Goal: Information Seeking & Learning: Check status

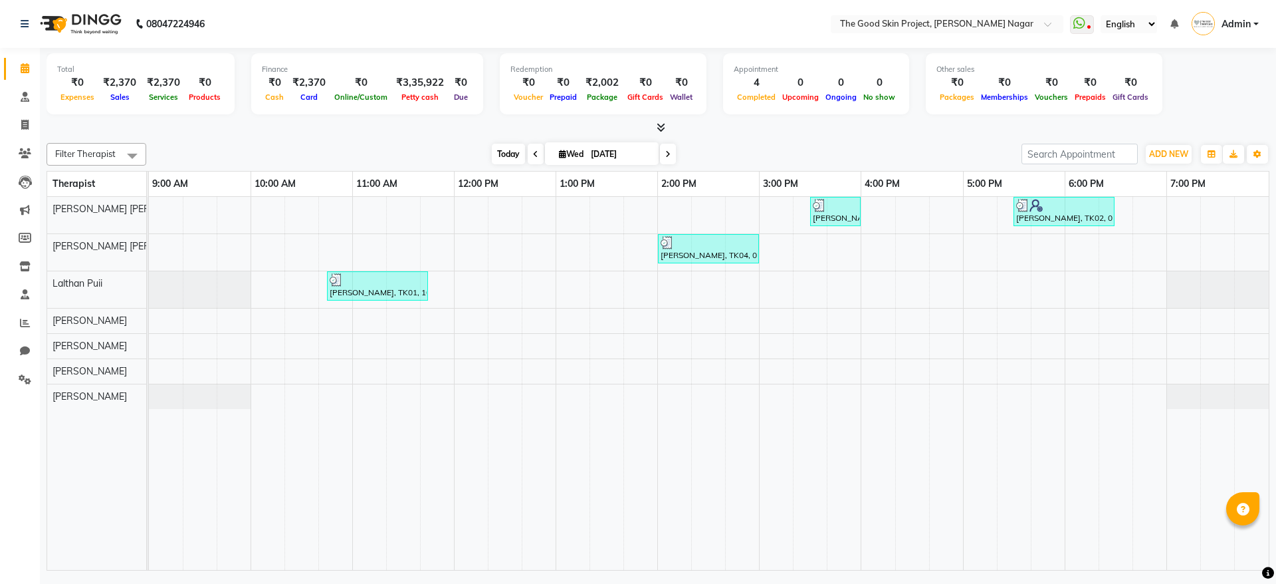
click at [515, 144] on span "Today" at bounding box center [508, 154] width 33 height 21
type input "[DATE]"
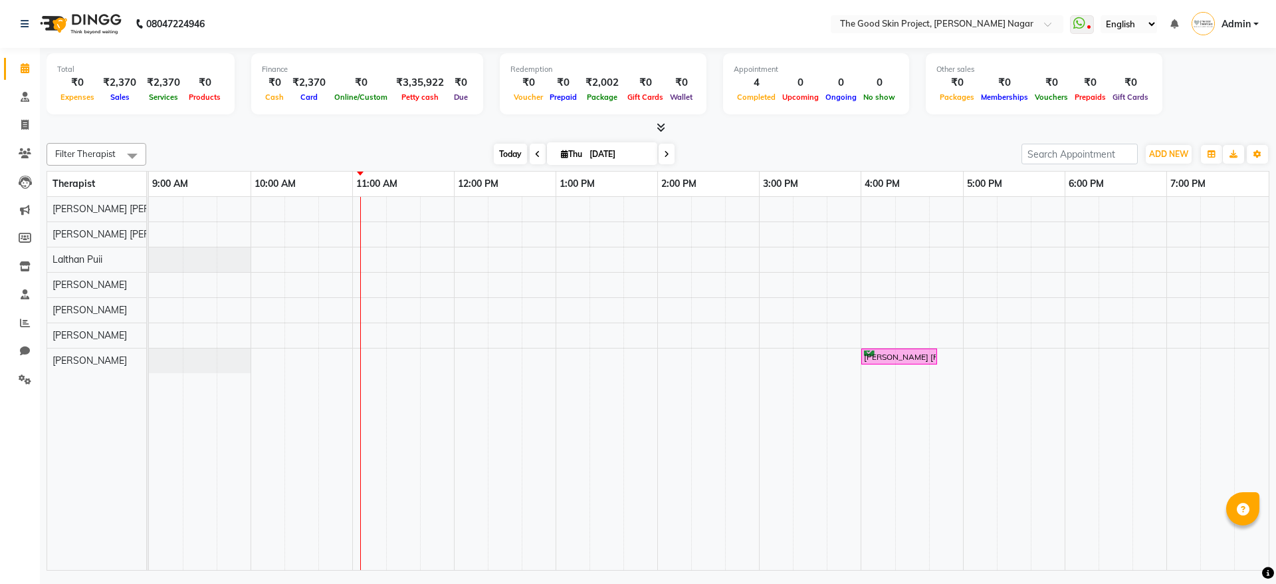
click at [495, 147] on span "Today" at bounding box center [510, 154] width 33 height 21
click at [507, 158] on span "Today" at bounding box center [510, 154] width 33 height 21
click at [517, 156] on span "Today" at bounding box center [510, 154] width 33 height 21
click at [26, 124] on icon at bounding box center [24, 125] width 7 height 10
select select "service"
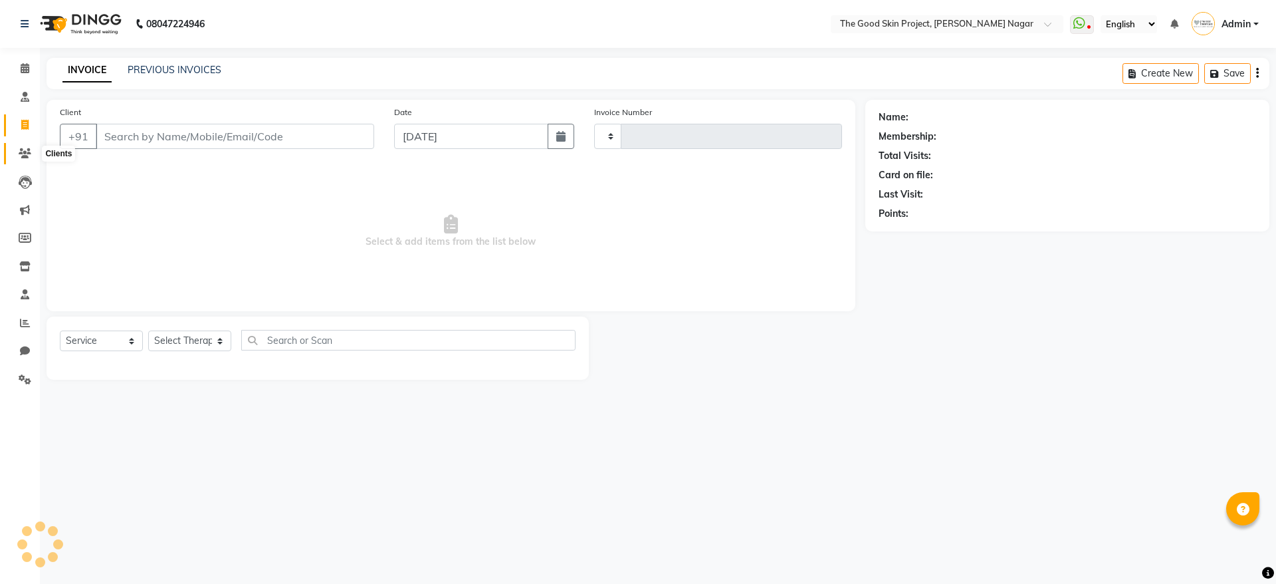
click at [23, 150] on icon at bounding box center [25, 153] width 13 height 10
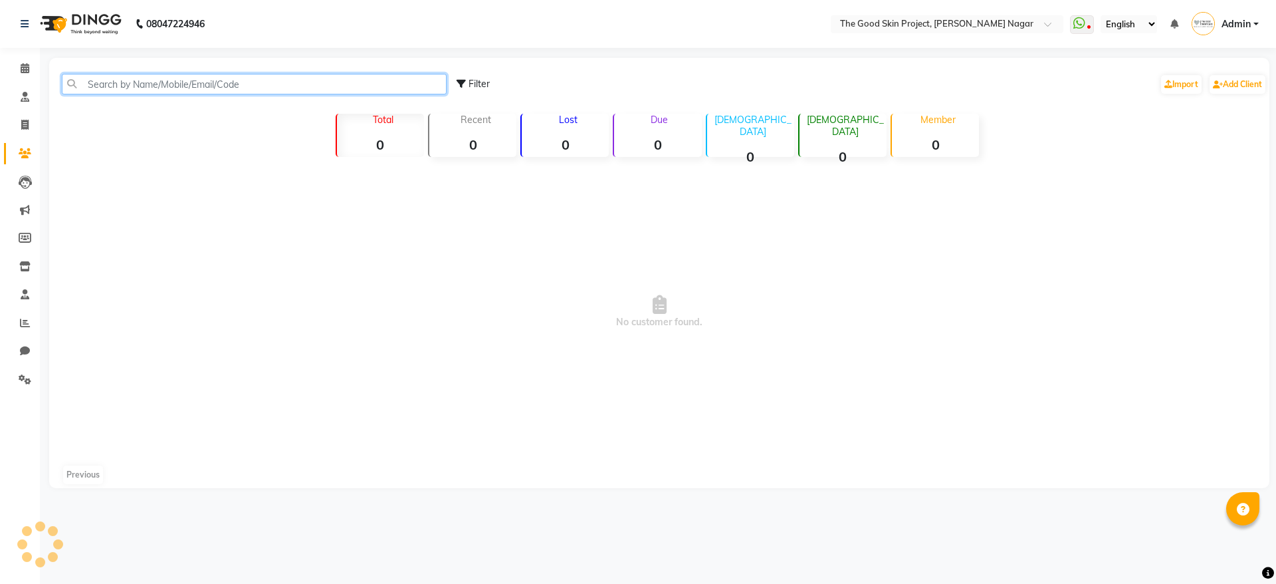
click at [229, 78] on input "text" at bounding box center [254, 84] width 385 height 21
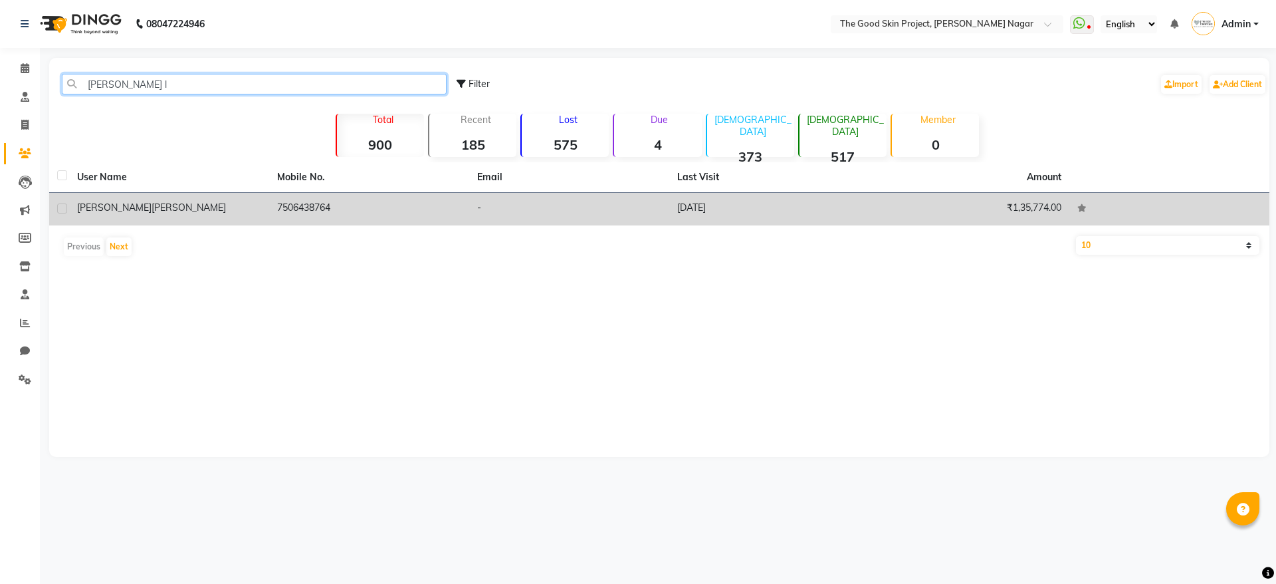
type input "[PERSON_NAME] l"
click at [277, 213] on td "7506438764" at bounding box center [369, 209] width 200 height 33
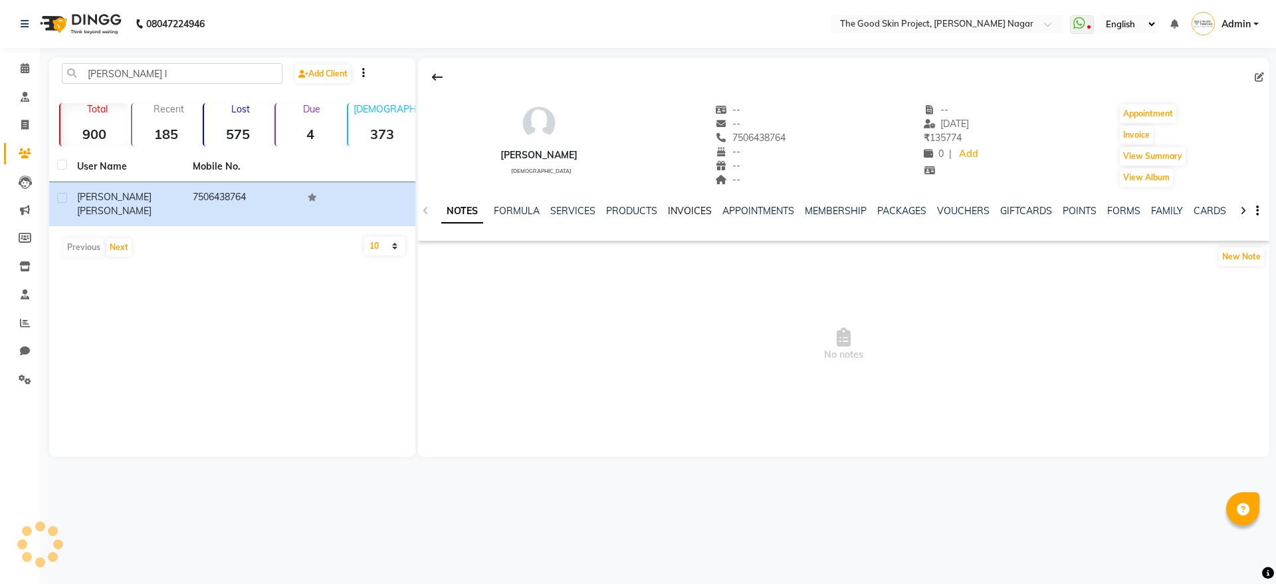
click at [680, 211] on link "INVOICES" at bounding box center [690, 211] width 44 height 12
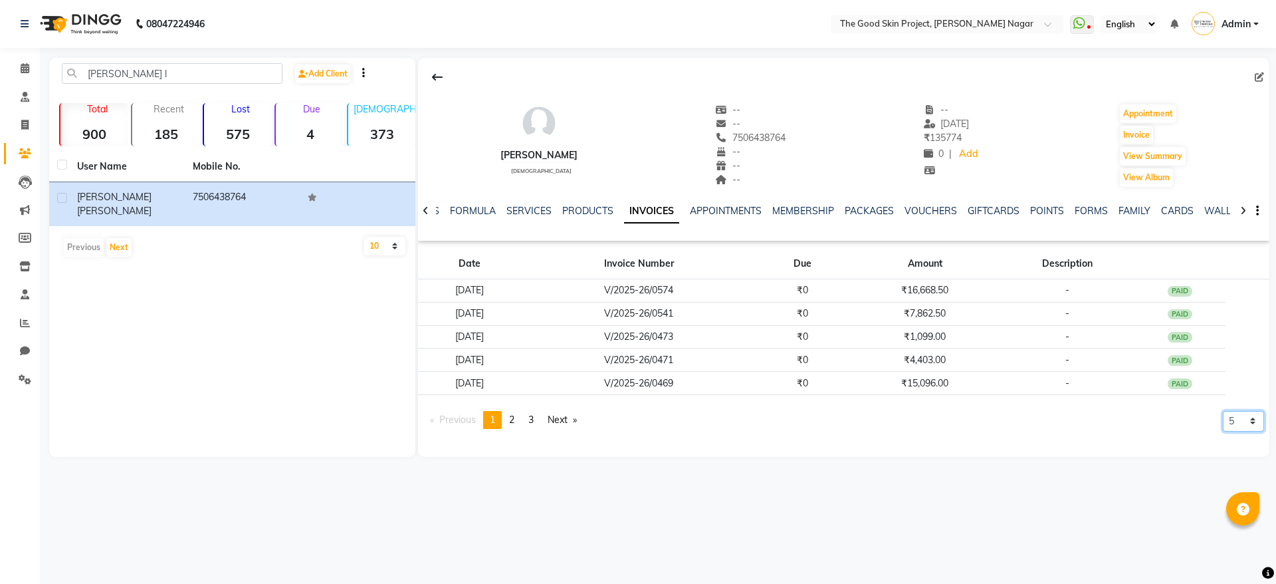
click at [1233, 427] on select "5 10 50 100 500" at bounding box center [1243, 421] width 41 height 21
select select "500"
click at [1223, 431] on select "5 10 50 100 500" at bounding box center [1243, 421] width 41 height 21
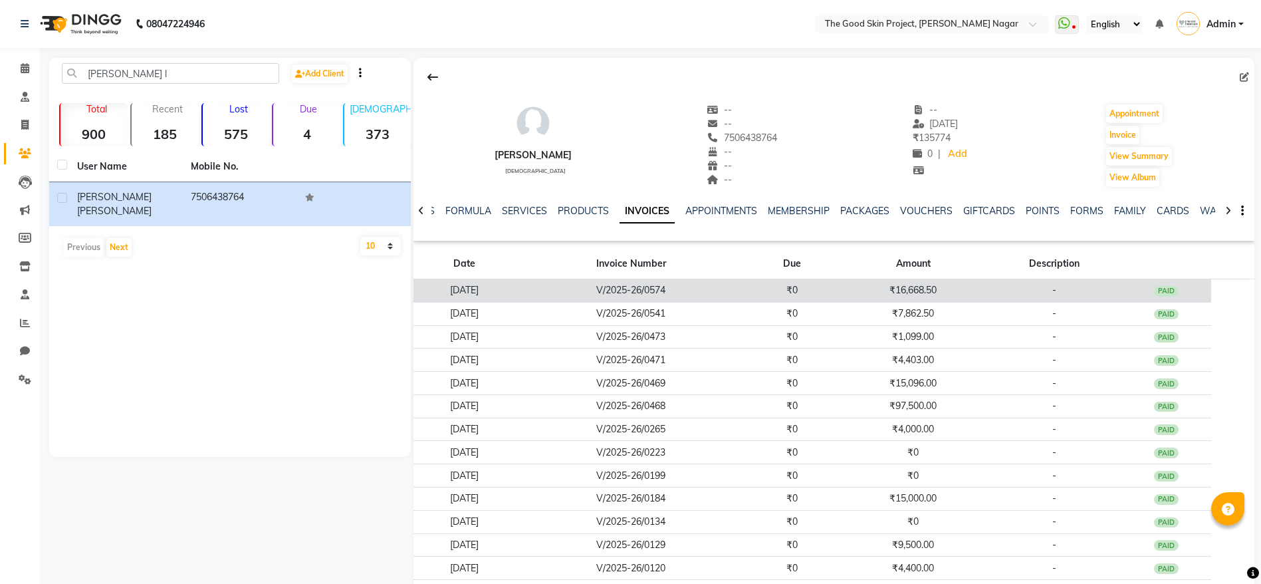
click at [903, 296] on td "₹16,668.50" at bounding box center [913, 290] width 150 height 23
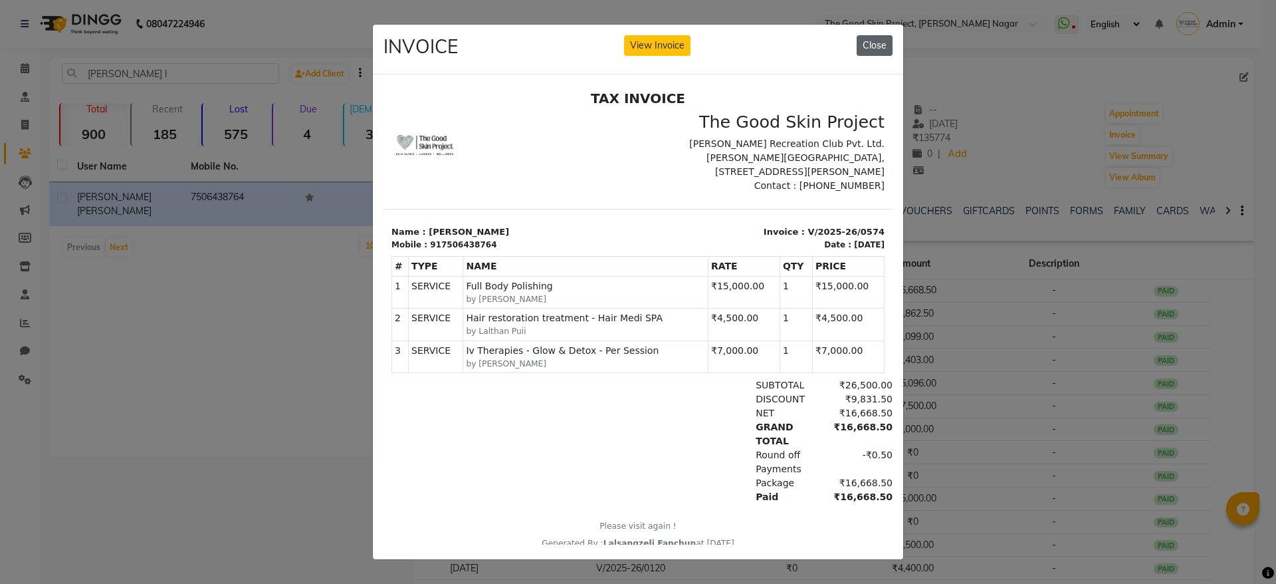
click at [871, 38] on button "Close" at bounding box center [875, 45] width 36 height 21
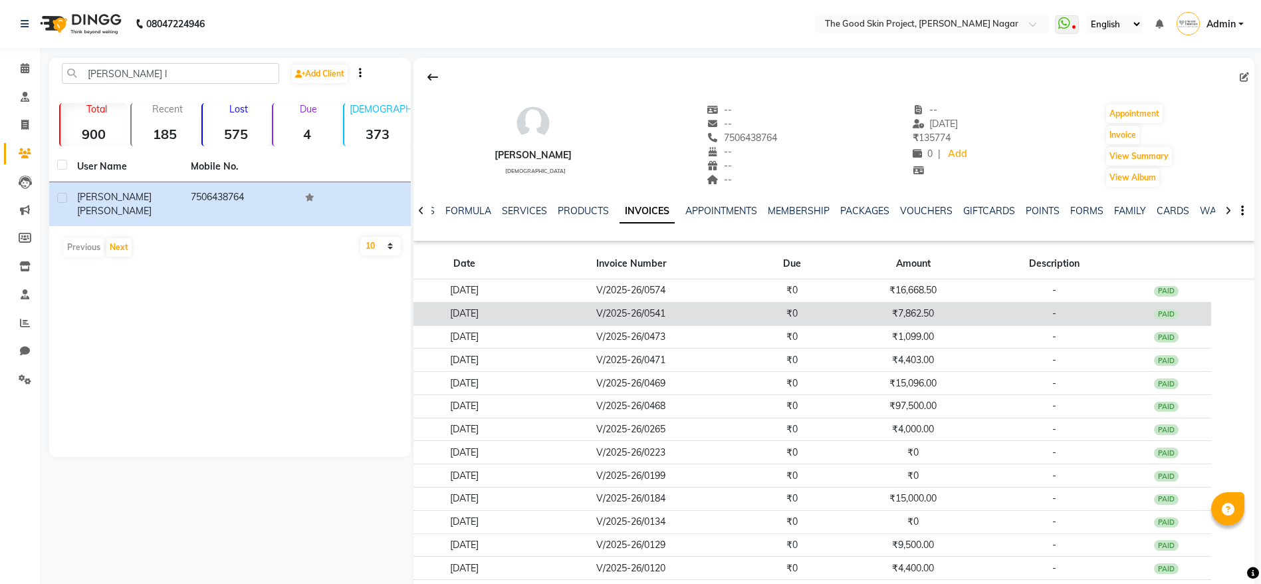
click at [892, 310] on td "₹7,862.50" at bounding box center [913, 313] width 150 height 23
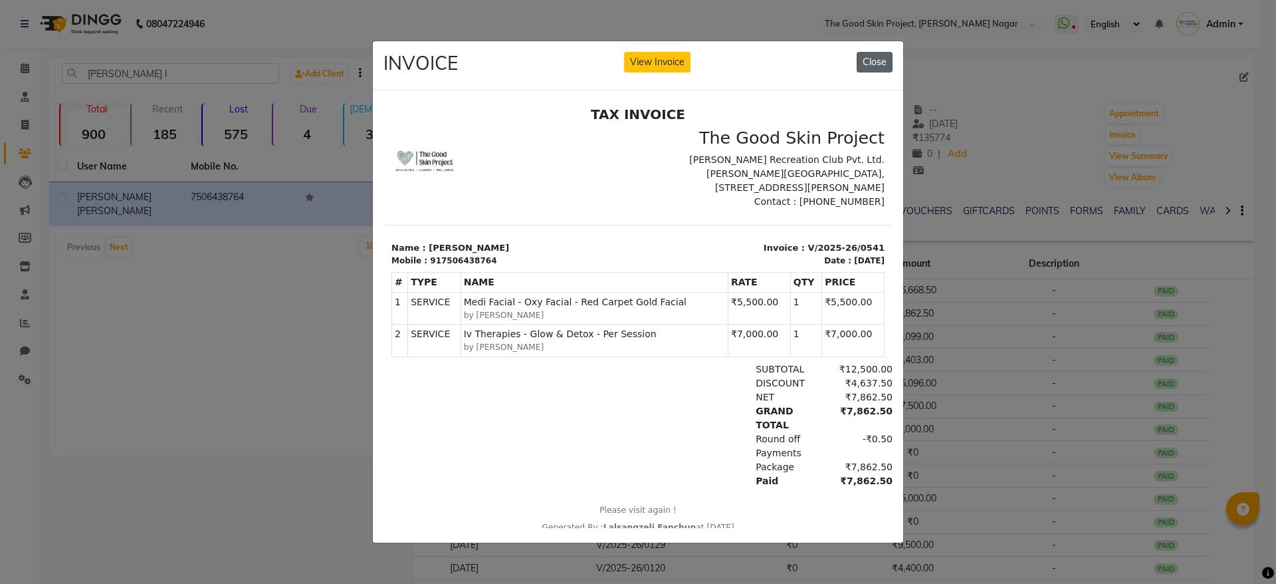
click at [873, 52] on button "Close" at bounding box center [875, 62] width 36 height 21
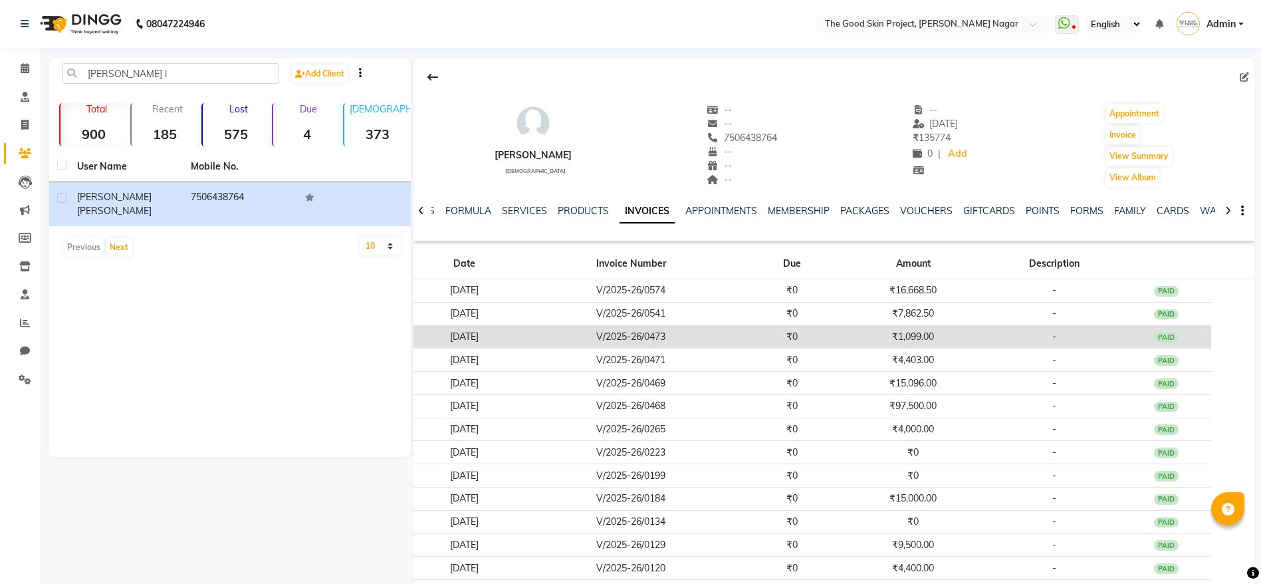
click at [915, 332] on td "₹1,099.00" at bounding box center [913, 336] width 150 height 23
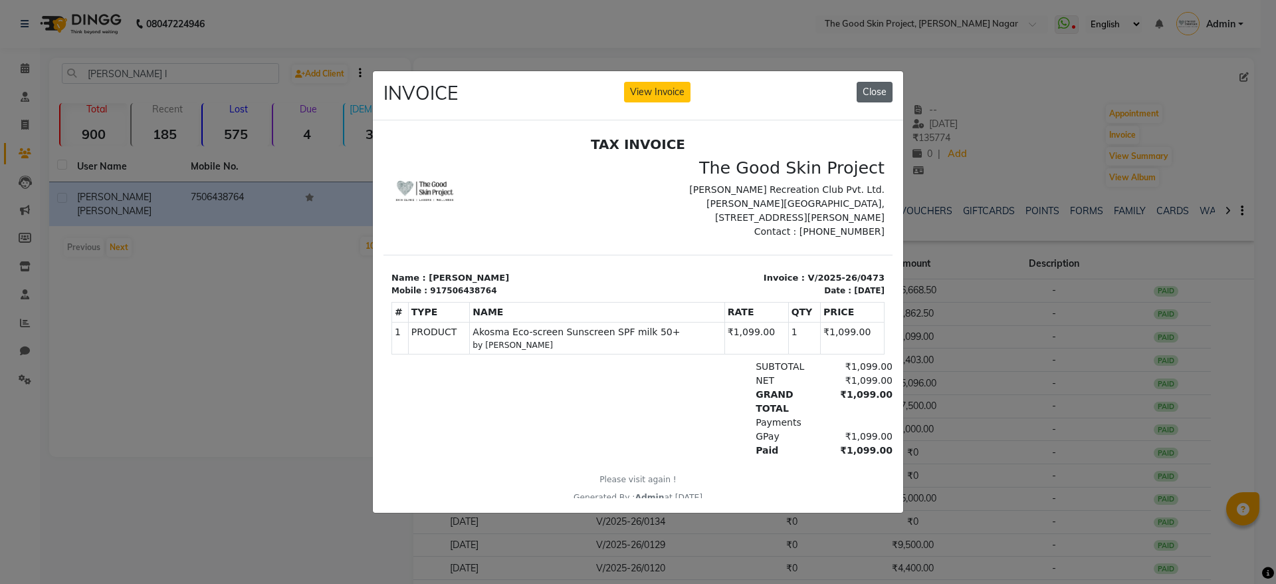
click at [865, 82] on button "Close" at bounding box center [875, 92] width 36 height 21
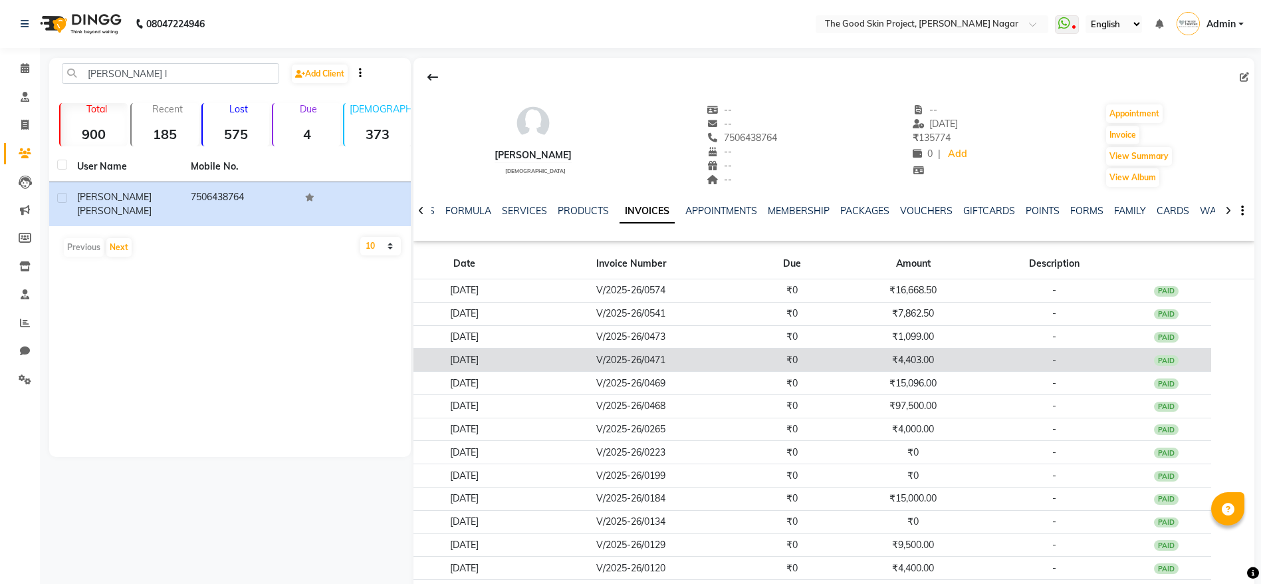
click at [938, 359] on td "₹4,403.00" at bounding box center [913, 359] width 150 height 23
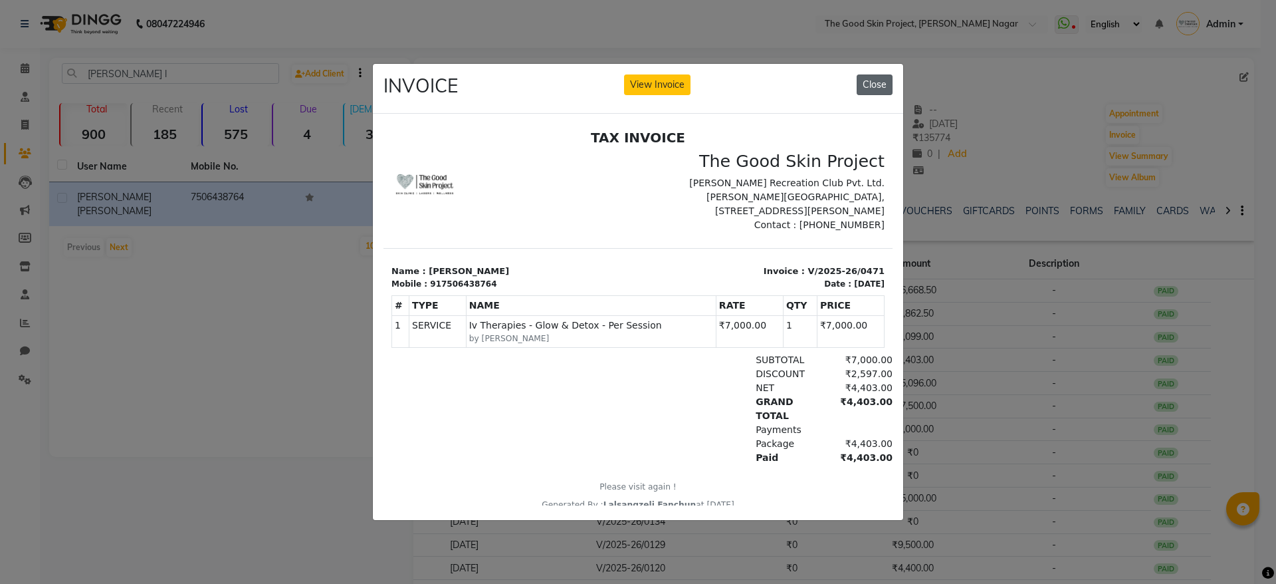
click at [876, 74] on button "Close" at bounding box center [875, 84] width 36 height 21
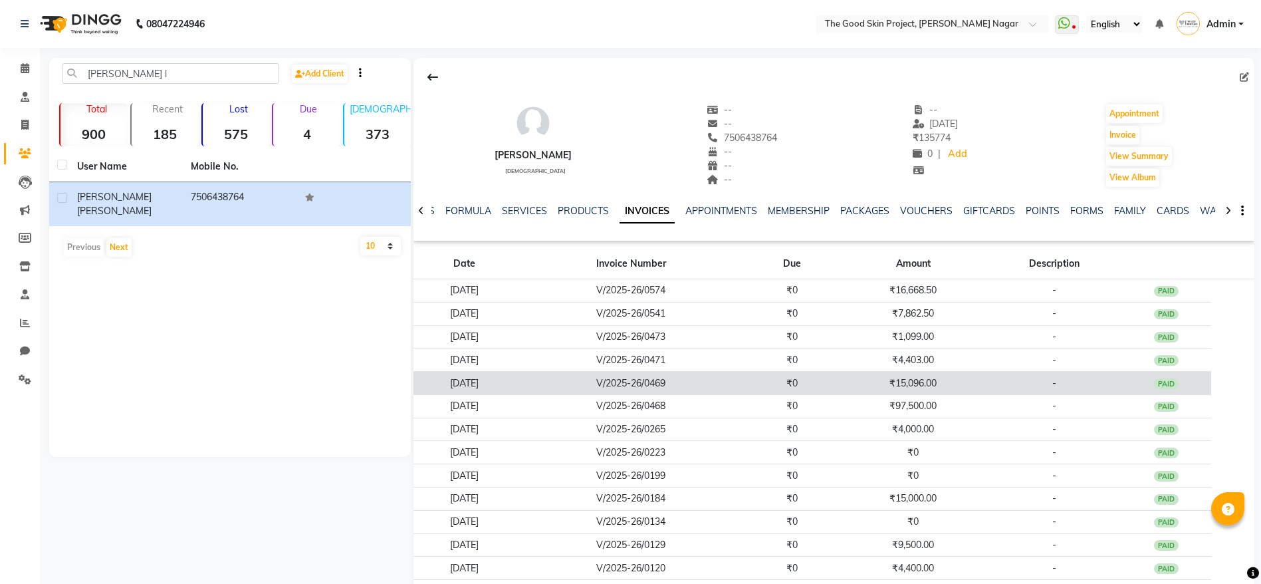
click at [942, 377] on td "₹15,096.00" at bounding box center [913, 383] width 150 height 23
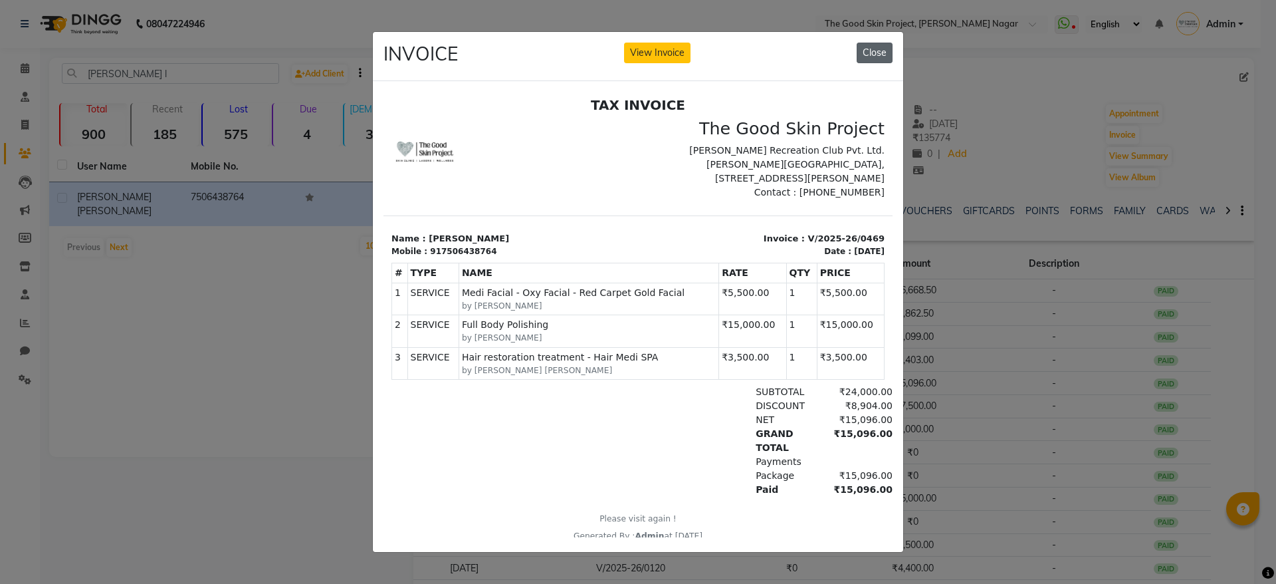
click at [872, 43] on button "Close" at bounding box center [875, 53] width 36 height 21
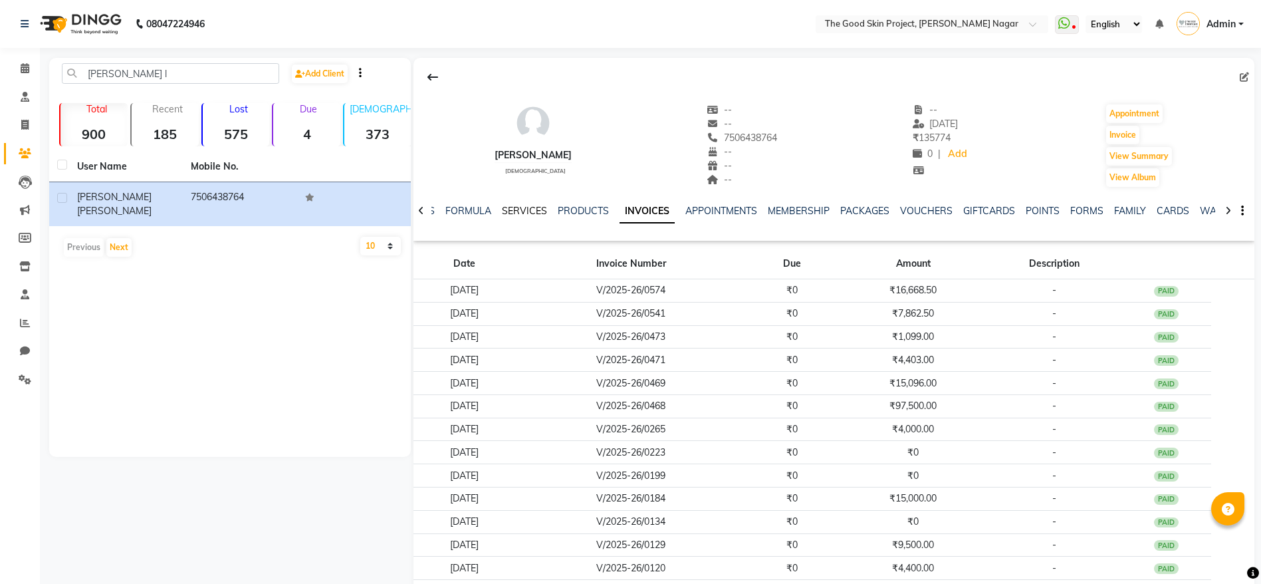
click at [538, 207] on link "SERVICES" at bounding box center [524, 211] width 45 height 12
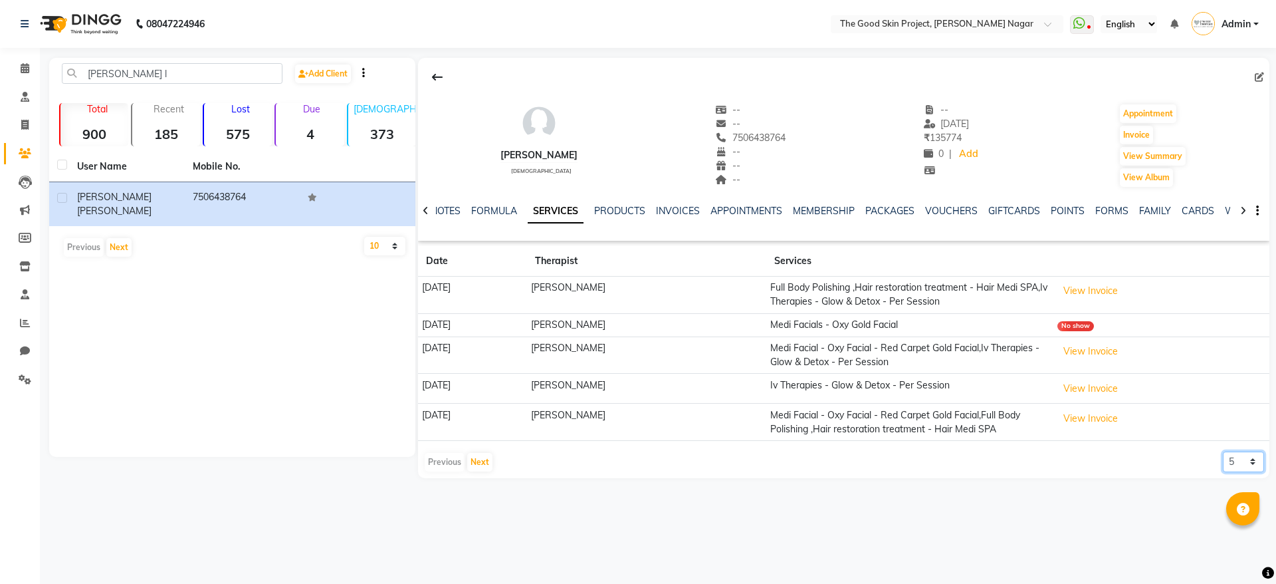
click at [1230, 462] on select "5 10 50 100 500" at bounding box center [1243, 461] width 41 height 21
select select "500"
click at [1223, 451] on select "5 10 50 100 500" at bounding box center [1243, 461] width 41 height 21
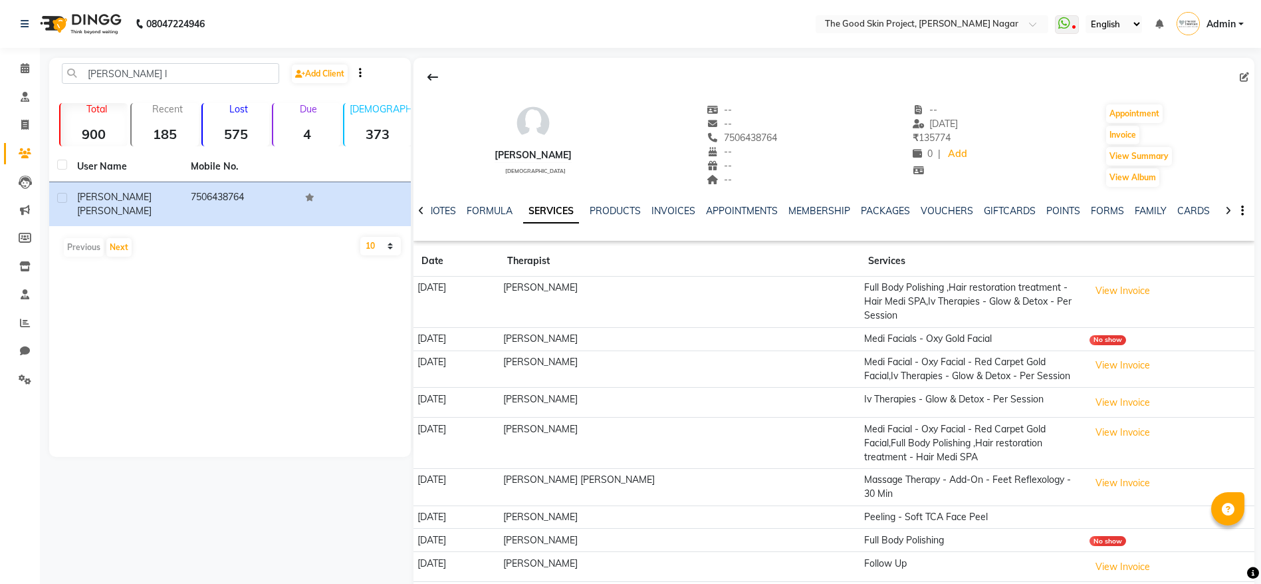
click at [614, 505] on td "[PERSON_NAME]" at bounding box center [679, 516] width 361 height 23
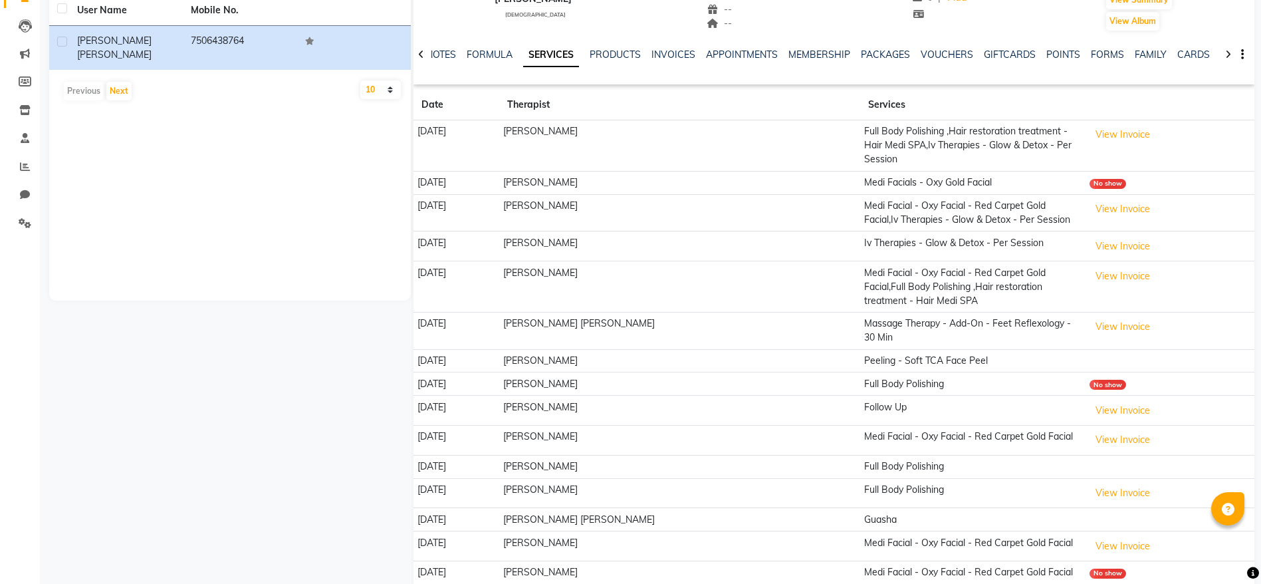
scroll to position [199, 0]
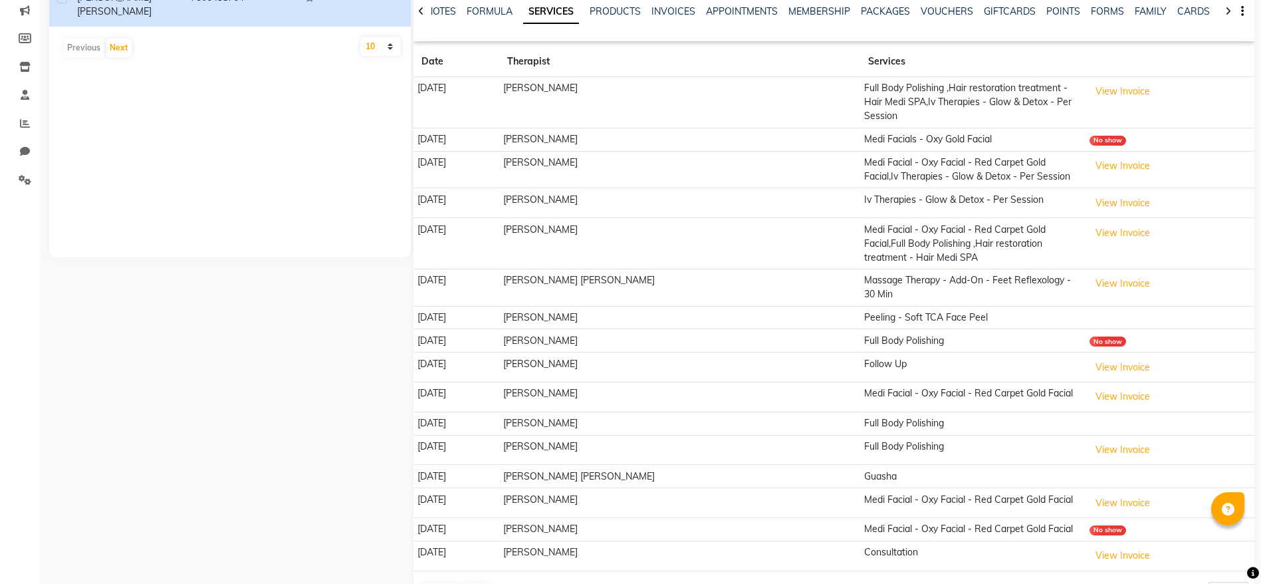
drag, startPoint x: 451, startPoint y: 302, endPoint x: 426, endPoint y: 308, distance: 26.0
click at [426, 306] on td "[DATE]" at bounding box center [457, 317] width 86 height 23
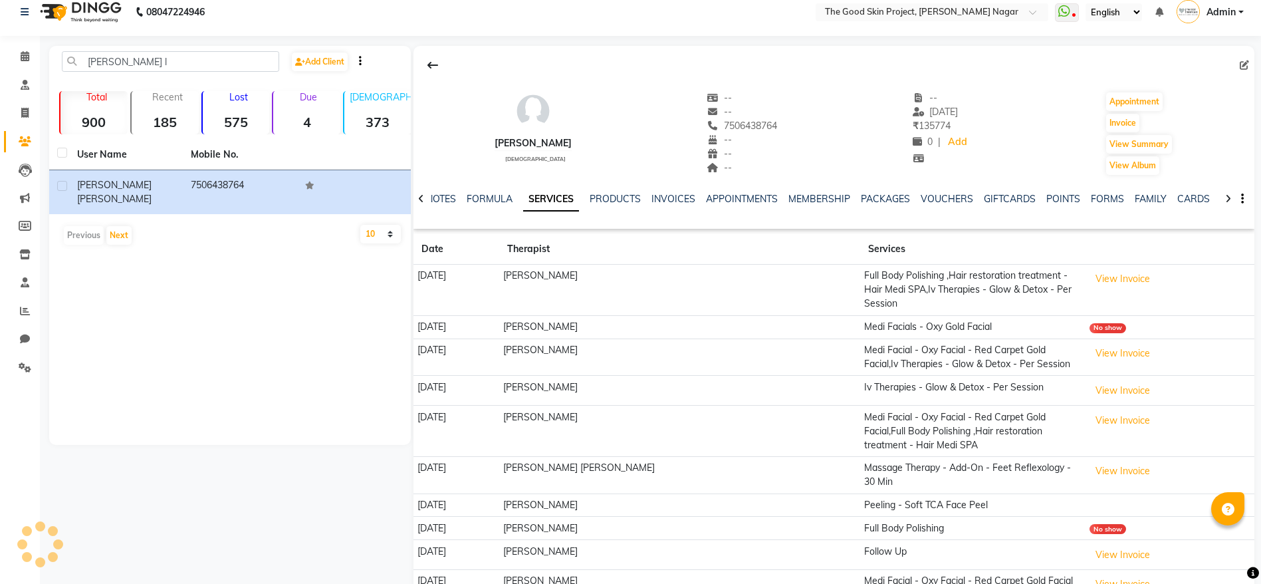
scroll to position [0, 0]
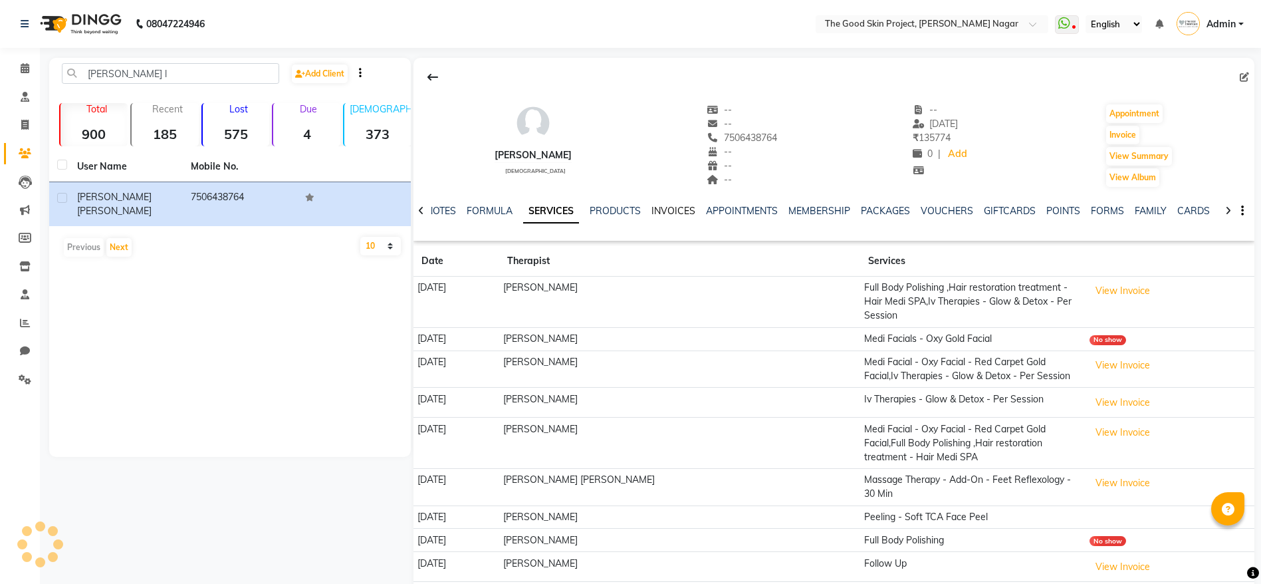
drag, startPoint x: 665, startPoint y: 205, endPoint x: 709, endPoint y: 232, distance: 50.7
click at [665, 205] on link "INVOICES" at bounding box center [674, 211] width 44 height 12
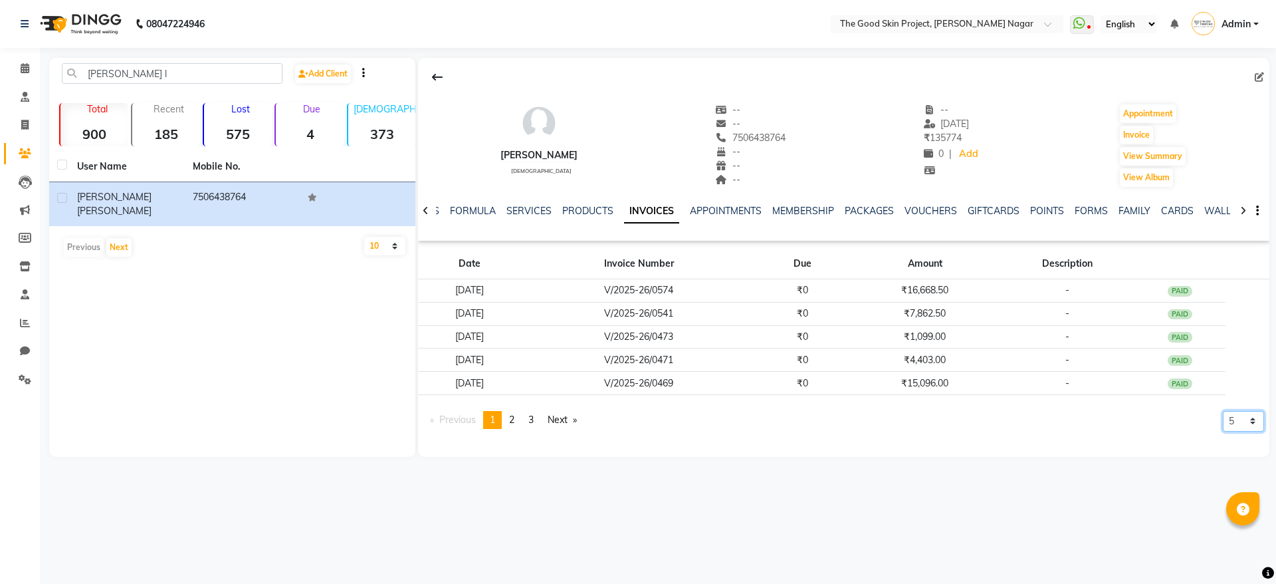
click at [1260, 420] on select "5 10 50 100 500" at bounding box center [1243, 421] width 41 height 21
select select "500"
click at [1223, 431] on select "5 10 50 100 500" at bounding box center [1243, 421] width 41 height 21
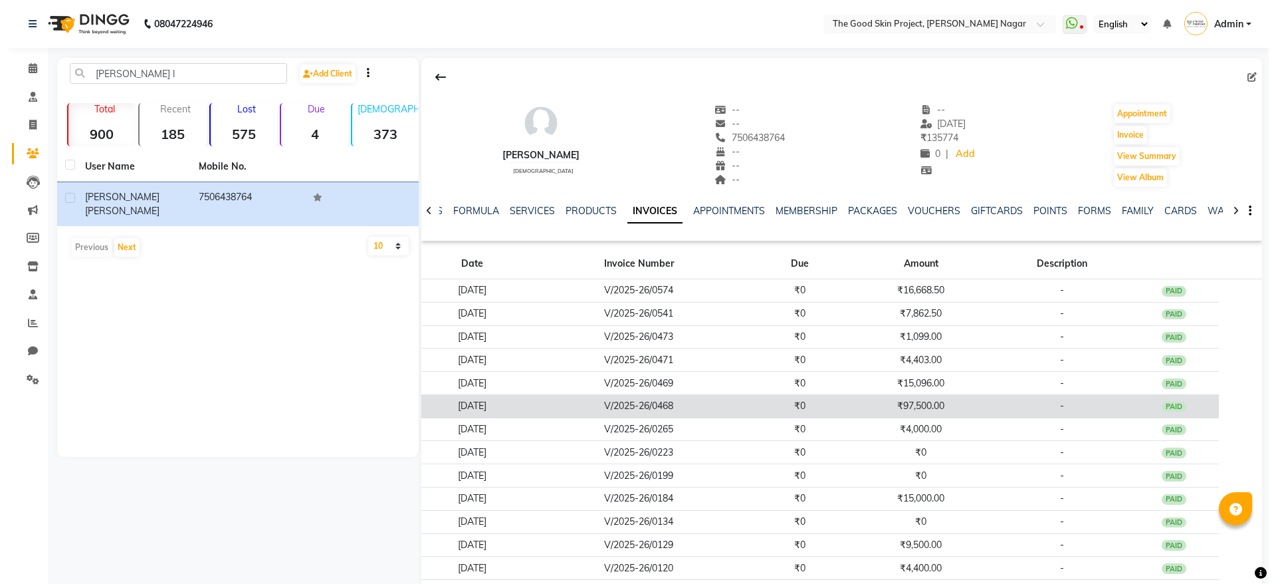
scroll to position [89, 0]
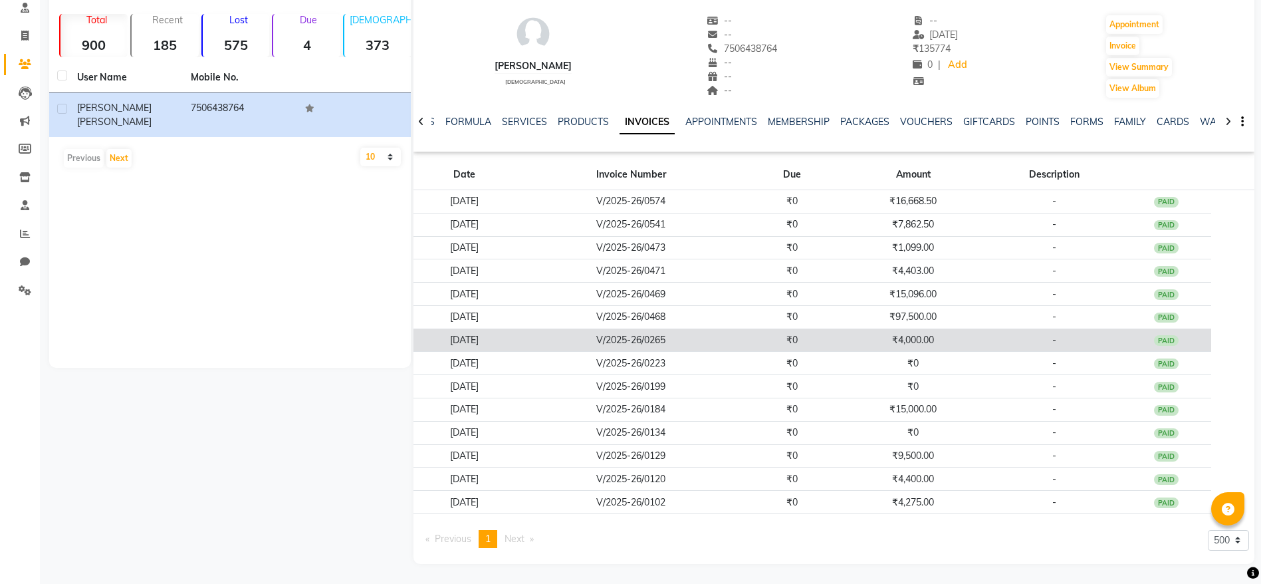
click at [694, 338] on td "V/2025-26/0265" at bounding box center [631, 339] width 231 height 23
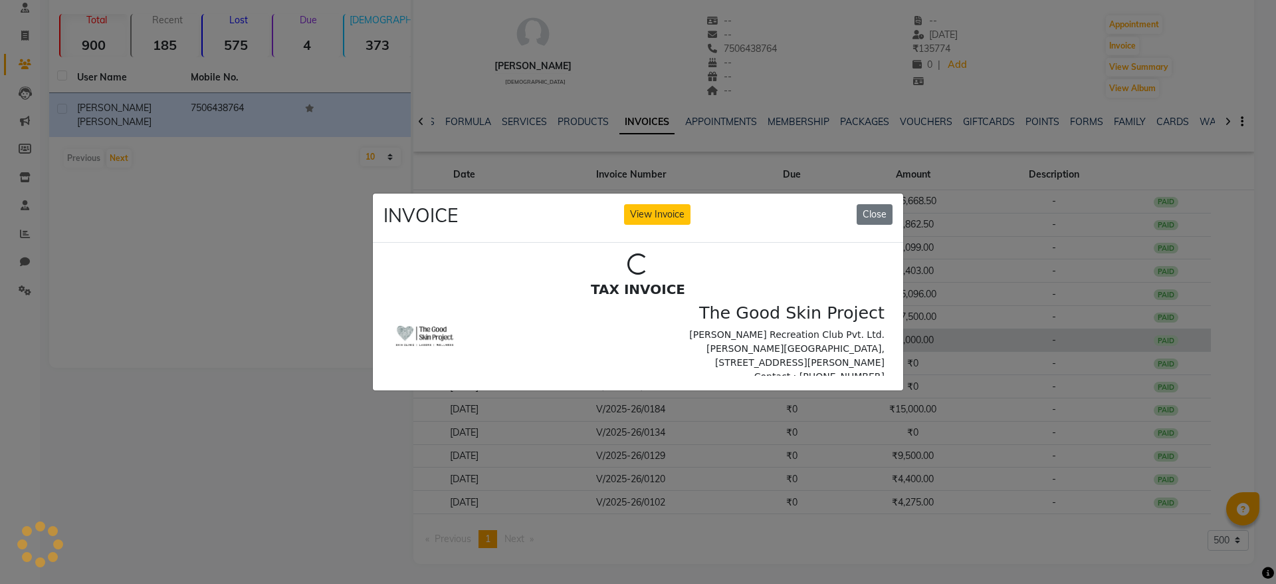
scroll to position [0, 0]
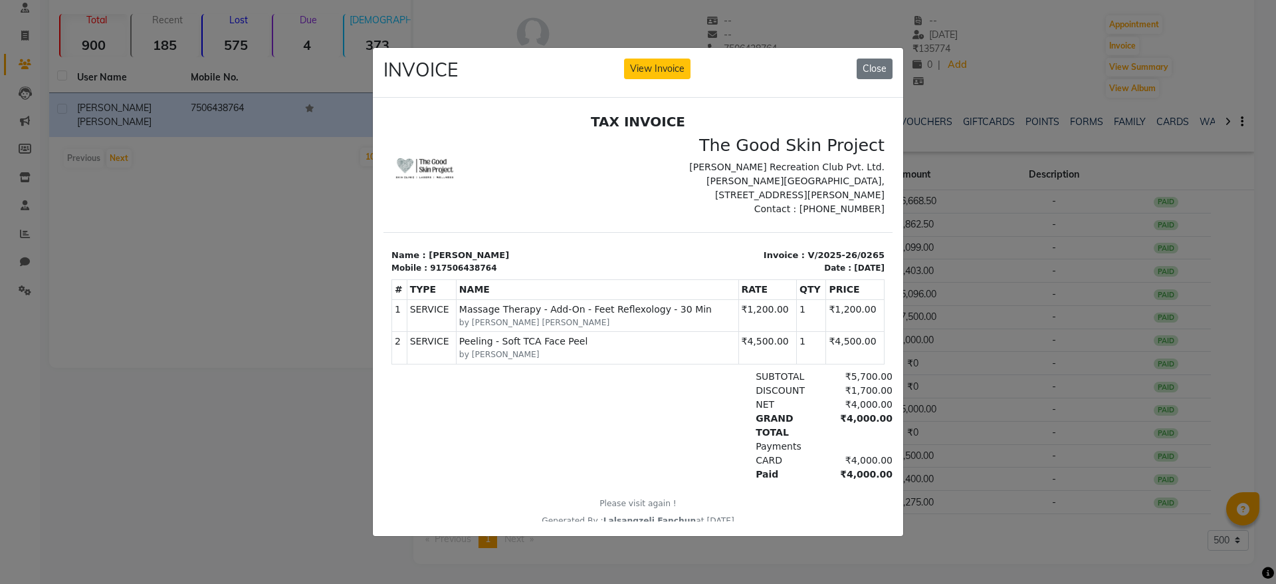
drag, startPoint x: 824, startPoint y: 473, endPoint x: 862, endPoint y: 479, distance: 38.4
click at [862, 479] on div "₹4,000.00" at bounding box center [856, 474] width 72 height 14
click at [604, 445] on div "Payments" at bounding box center [720, 446] width 345 height 14
click at [848, 463] on div "₹4,000.00" at bounding box center [856, 460] width 72 height 14
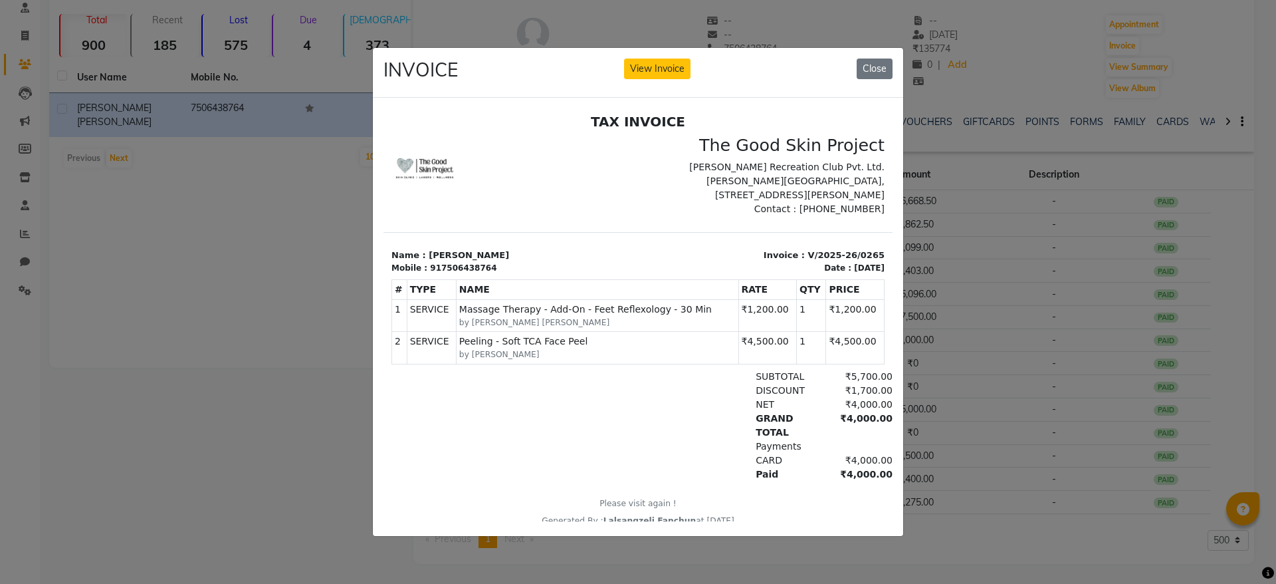
click at [594, 403] on div "NET ₹4,000.00" at bounding box center [720, 404] width 345 height 14
click at [881, 59] on button "Close" at bounding box center [875, 69] width 36 height 21
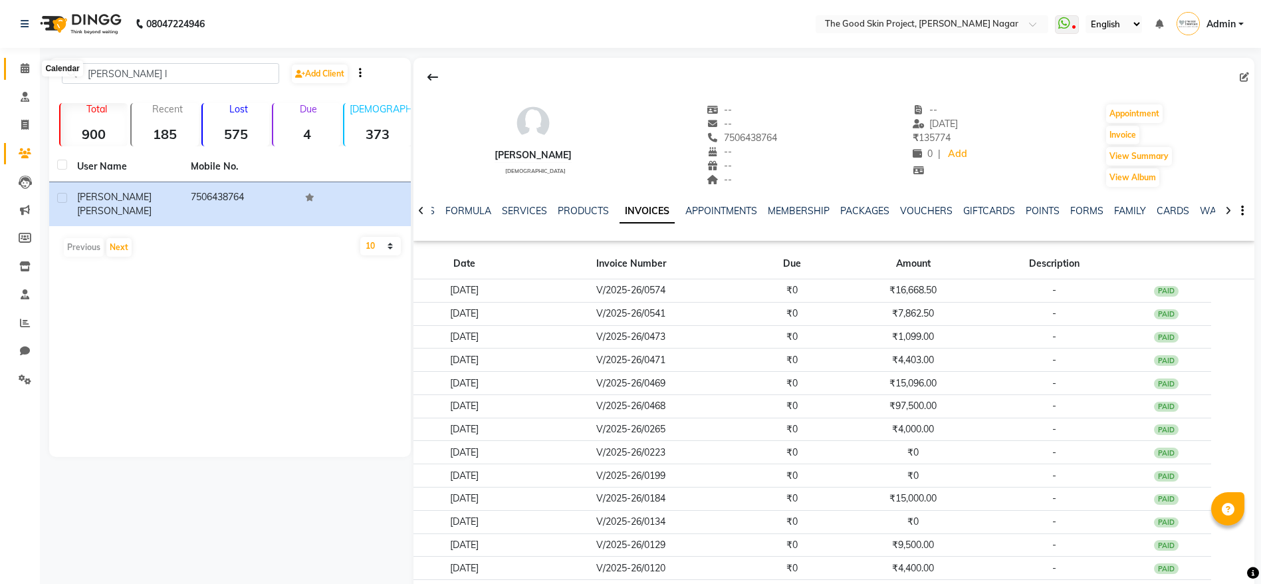
click at [18, 67] on span at bounding box center [24, 68] width 23 height 15
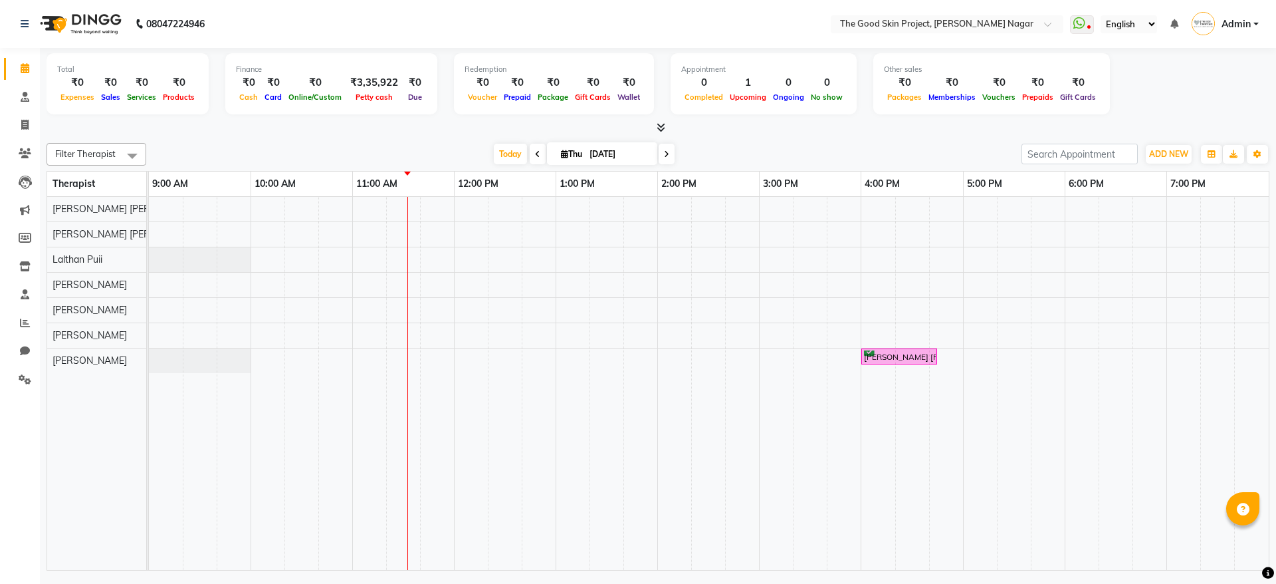
drag, startPoint x: 512, startPoint y: 151, endPoint x: 434, endPoint y: 577, distance: 433.2
click at [511, 151] on span "Today" at bounding box center [510, 154] width 33 height 21
click at [508, 153] on span "Today" at bounding box center [510, 154] width 33 height 21
